Goal: Task Accomplishment & Management: Use online tool/utility

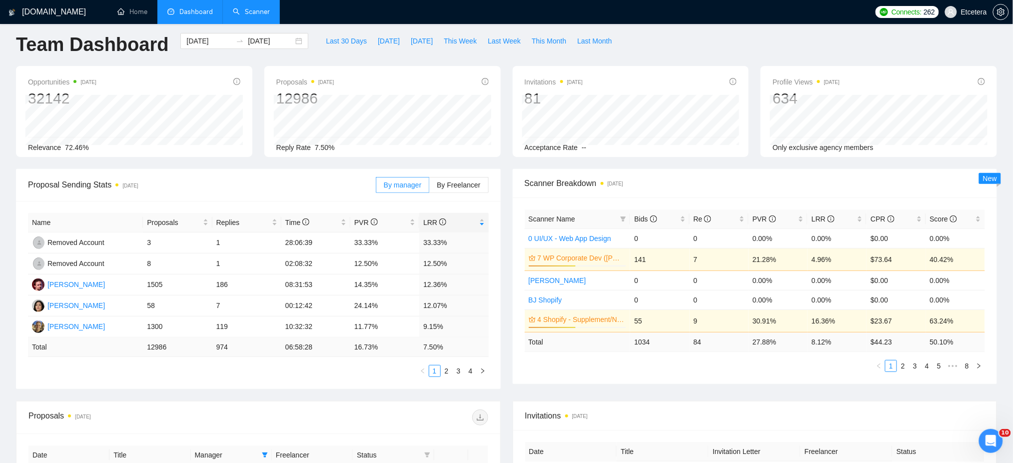
drag, startPoint x: 249, startPoint y: 11, endPoint x: 252, endPoint y: 16, distance: 5.8
click at [249, 11] on link "Scanner" at bounding box center [251, 11] width 37 height 8
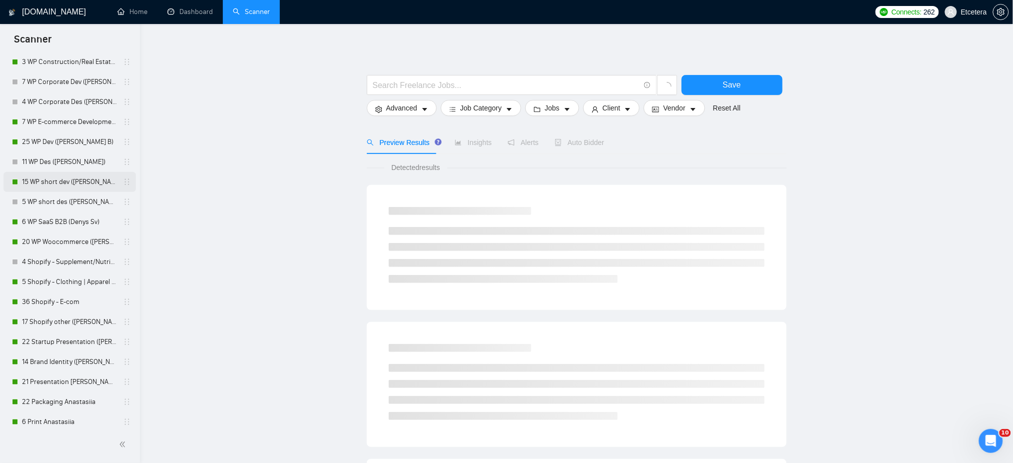
scroll to position [333, 0]
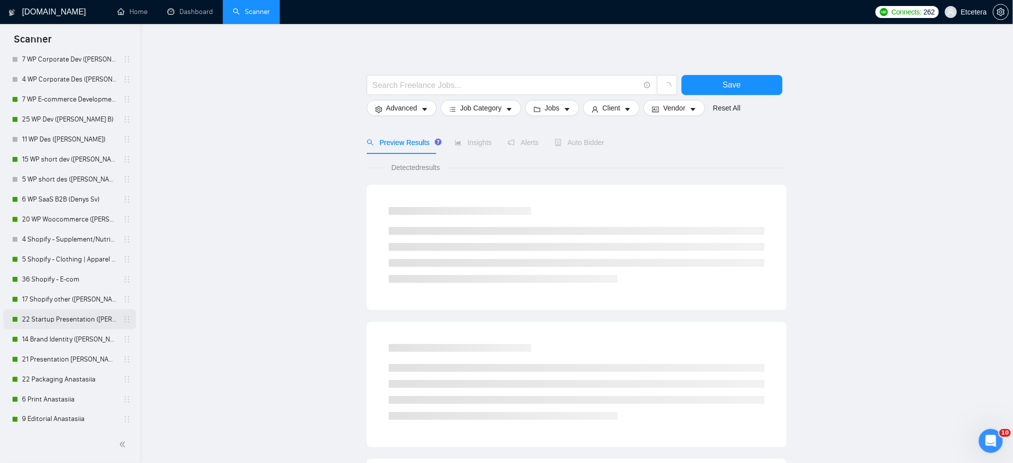
click at [85, 317] on link "22 Startup Presentation ([PERSON_NAME])" at bounding box center [69, 319] width 95 height 20
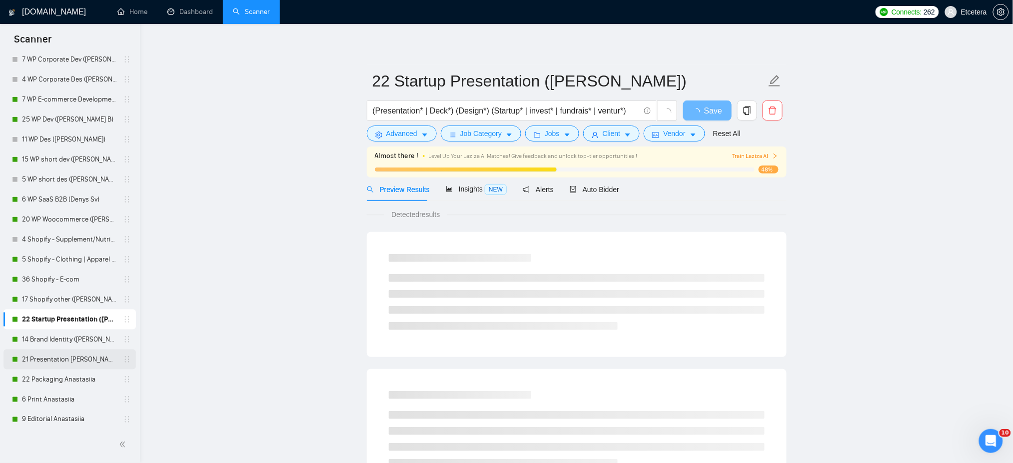
click at [69, 362] on link "21 Presentation [PERSON_NAME]" at bounding box center [69, 359] width 95 height 20
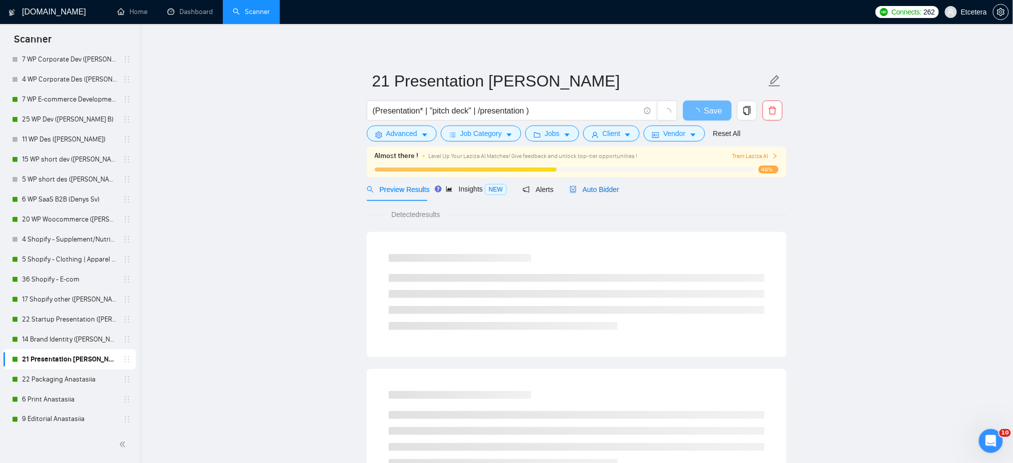
click at [588, 189] on span "Auto Bidder" at bounding box center [594, 189] width 49 height 8
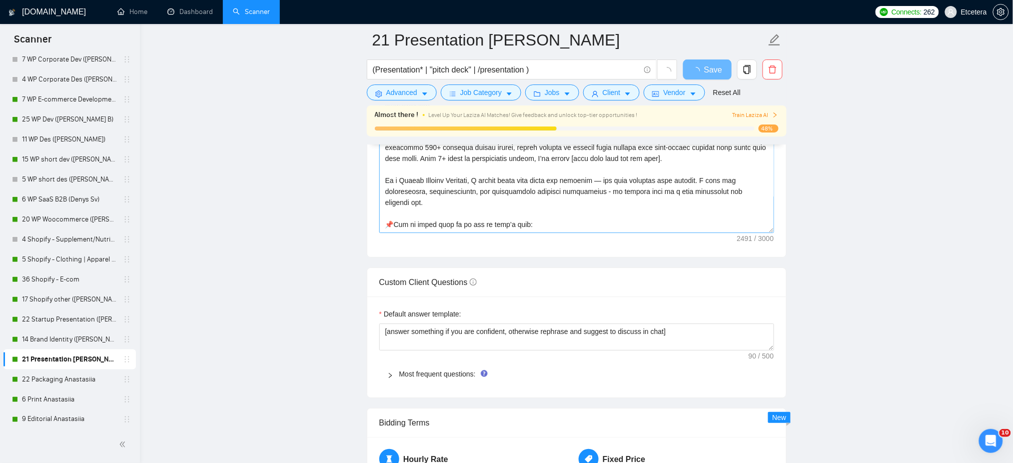
scroll to position [133, 0]
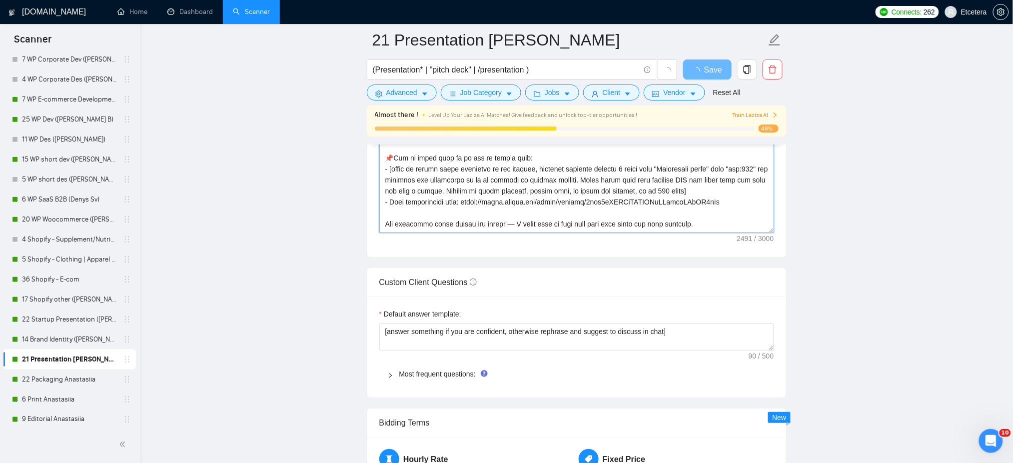
click at [546, 194] on textarea "Cover letter template:" at bounding box center [576, 120] width 395 height 225
drag, startPoint x: 468, startPoint y: 193, endPoint x: 715, endPoint y: 196, distance: 246.9
click at [715, 196] on textarea "Cover letter template:" at bounding box center [576, 120] width 395 height 225
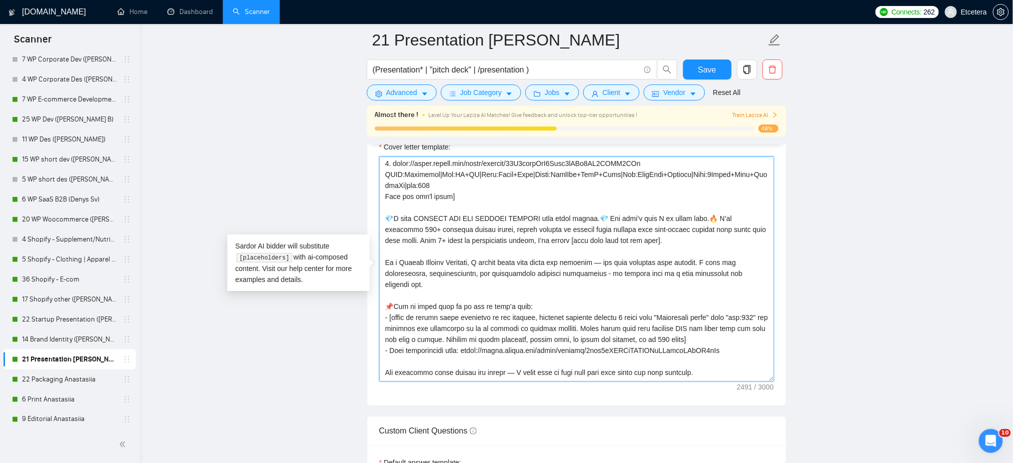
paste textarea "nfH21UdJkGpJaNq4whNFUf2igkquwYUa"
type textarea "["Successful cases" = 1.CLNT:NoFilter media|URL:[URL][DOMAIN_NAME] |Goal:Consis…"
click at [705, 69] on span "Save" at bounding box center [707, 69] width 18 height 12
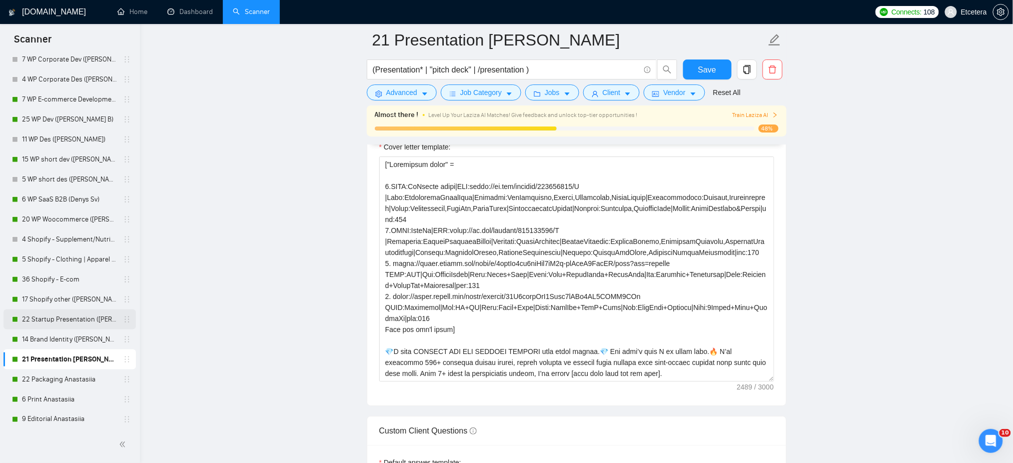
click at [69, 318] on link "22 Startup Presentation ([PERSON_NAME])" at bounding box center [69, 319] width 95 height 20
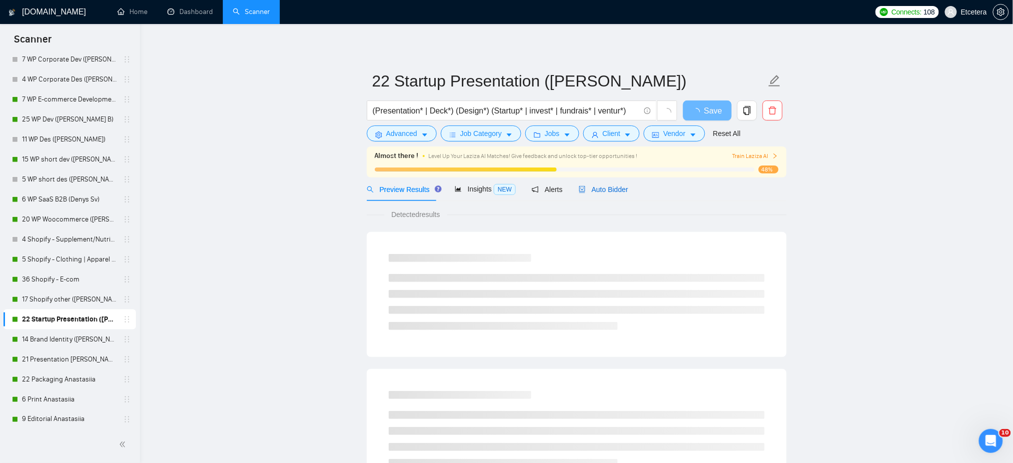
click at [602, 191] on span "Auto Bidder" at bounding box center [603, 189] width 49 height 8
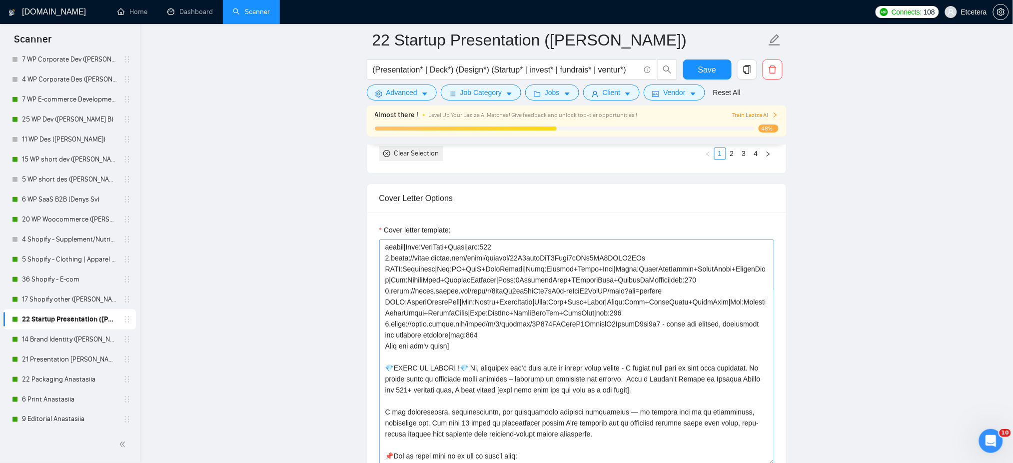
scroll to position [200, 0]
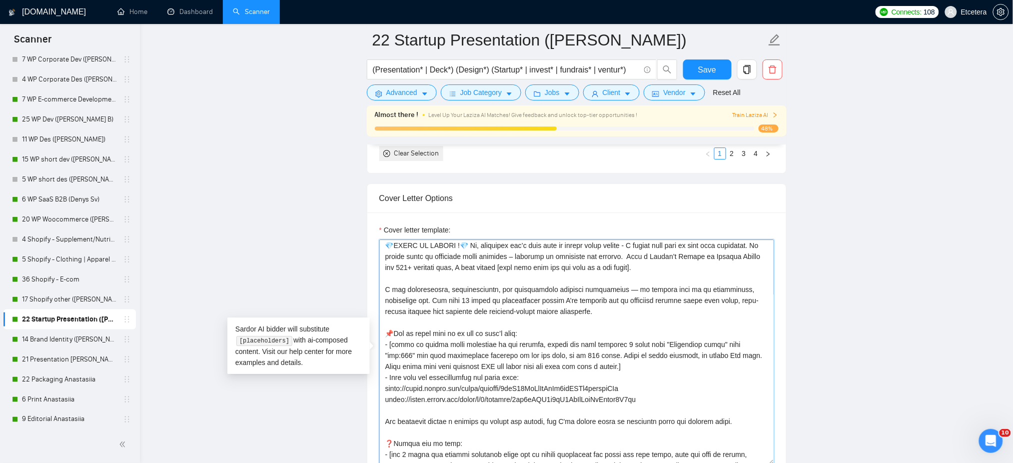
drag, startPoint x: 642, startPoint y: 400, endPoint x: 386, endPoint y: 392, distance: 256.0
click at [386, 392] on textarea "Cover letter template:" at bounding box center [576, 351] width 395 height 225
click at [592, 394] on textarea "Cover letter template:" at bounding box center [576, 351] width 395 height 225
drag, startPoint x: 646, startPoint y: 399, endPoint x: 381, endPoint y: 385, distance: 265.2
click at [381, 385] on textarea "Cover letter template:" at bounding box center [576, 351] width 395 height 225
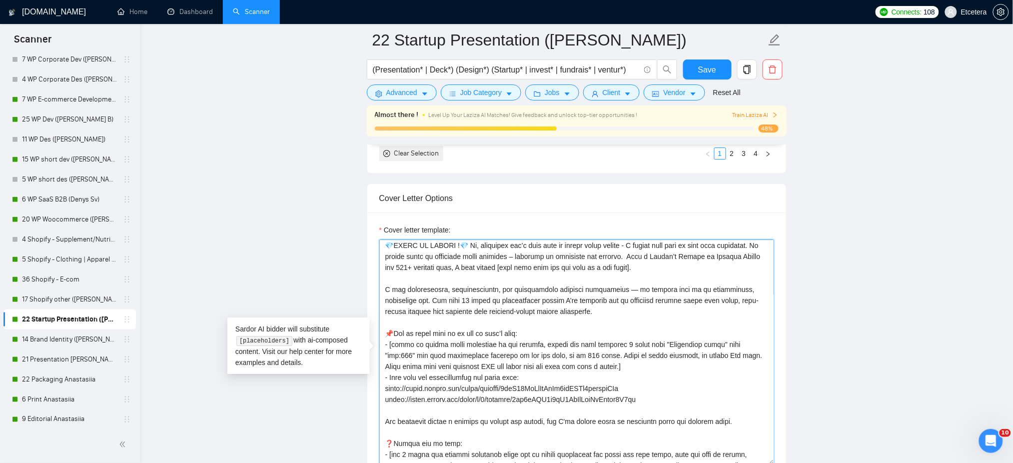
paste textarea "u/0/folders/1fgTwS7iHQdKx6dRjUTfASsI7e5My-Ki- [URL][DOMAIN_NAME]"
type textarea "[Successful cases= 1.[URL][DOMAIN_NAME] CLNT:Management Consulting|Nch:PrjctMgm…"
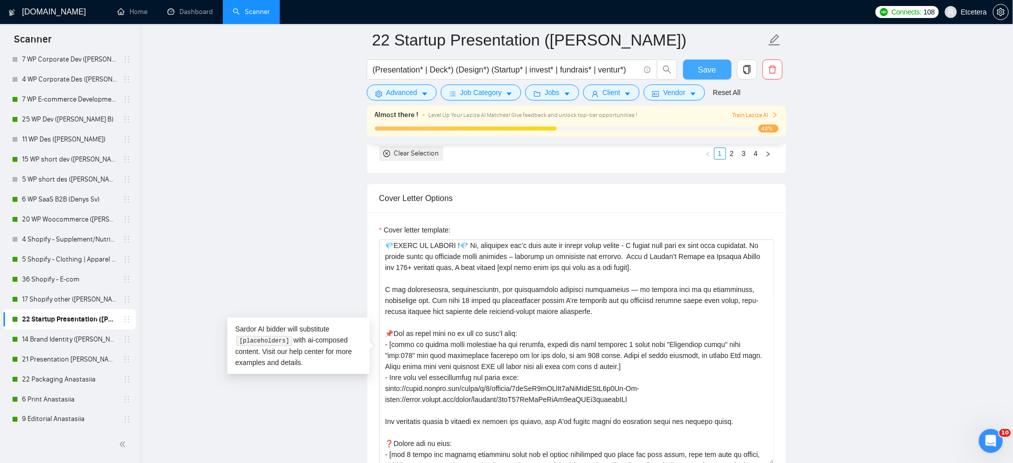
click at [705, 69] on span "Save" at bounding box center [707, 69] width 18 height 12
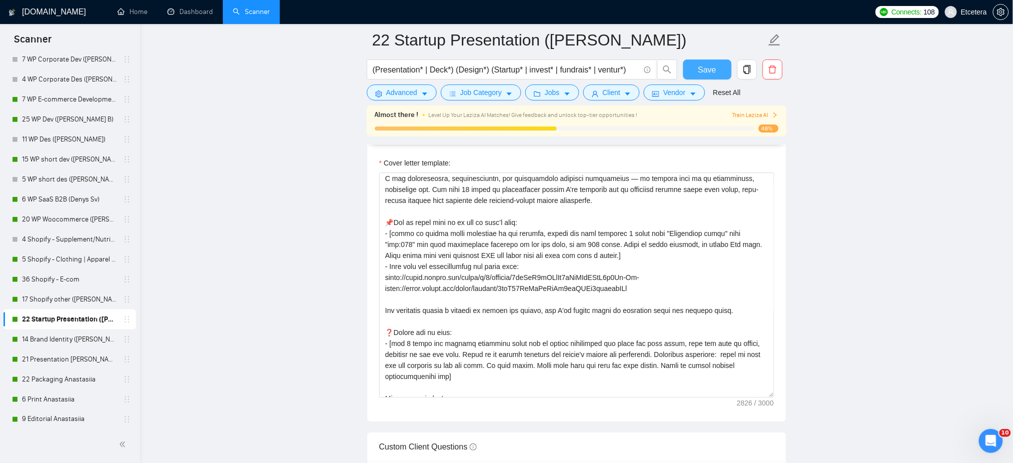
scroll to position [264, 0]
